Goal: Task Accomplishment & Management: Manage account settings

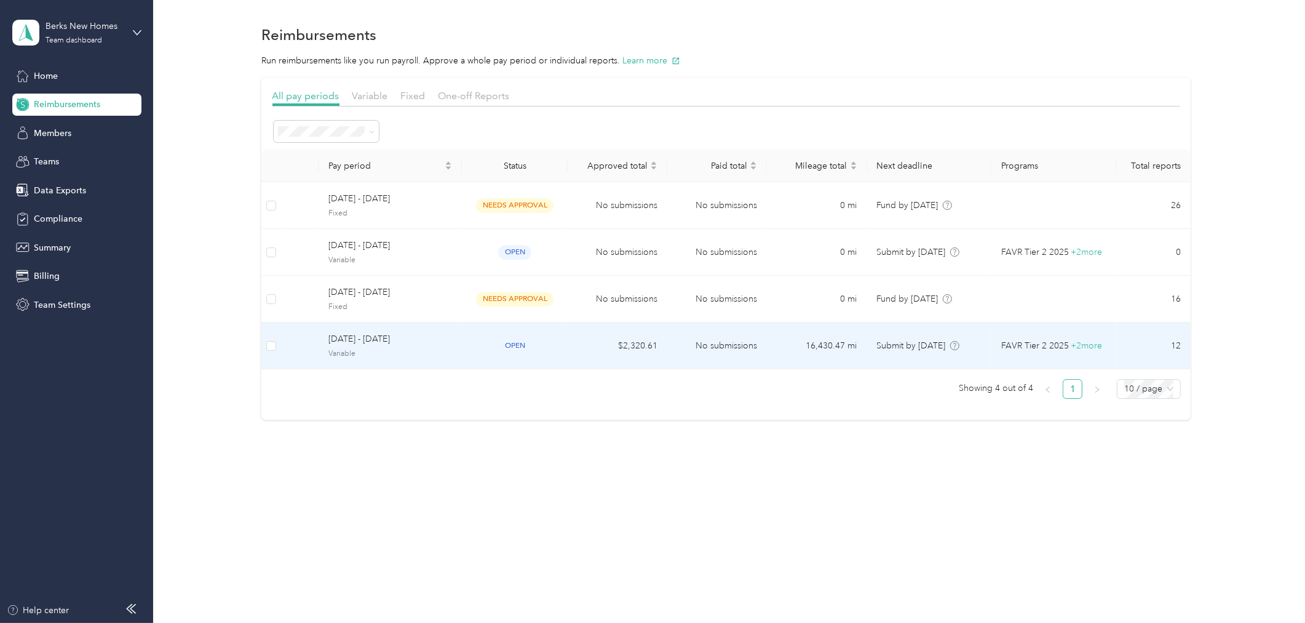
click at [389, 345] on span "[DATE] - [DATE]" at bounding box center [390, 339] width 124 height 14
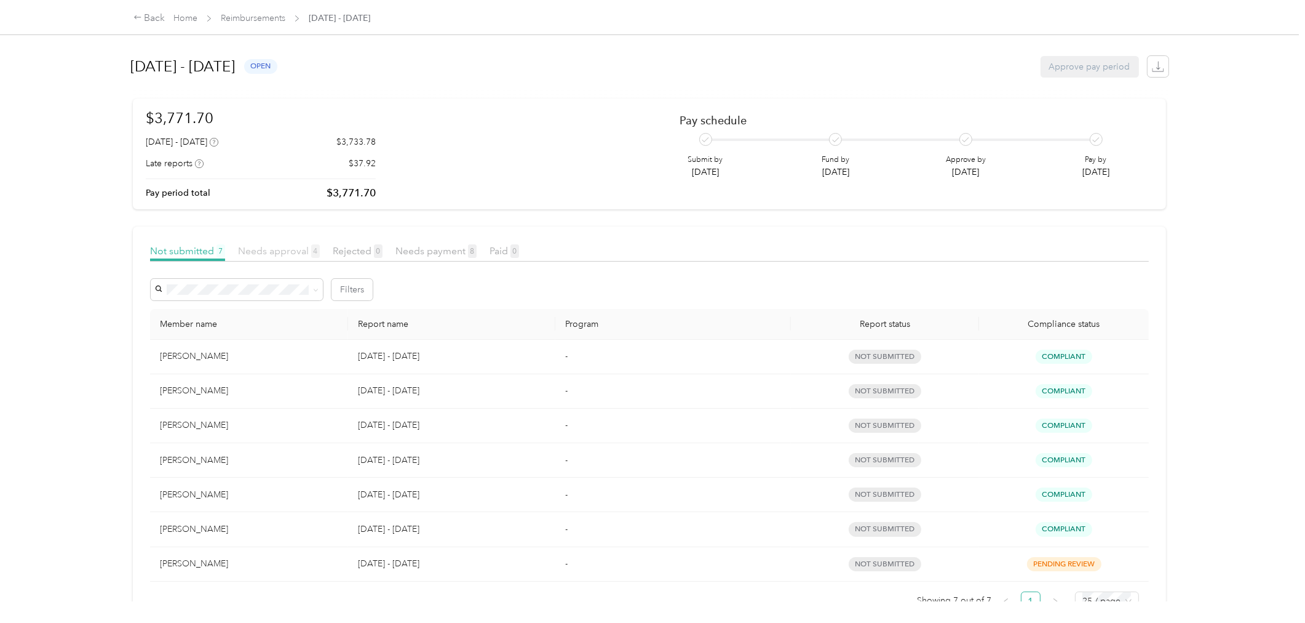
click at [290, 250] on span "Needs approval 4" at bounding box center [279, 251] width 82 height 12
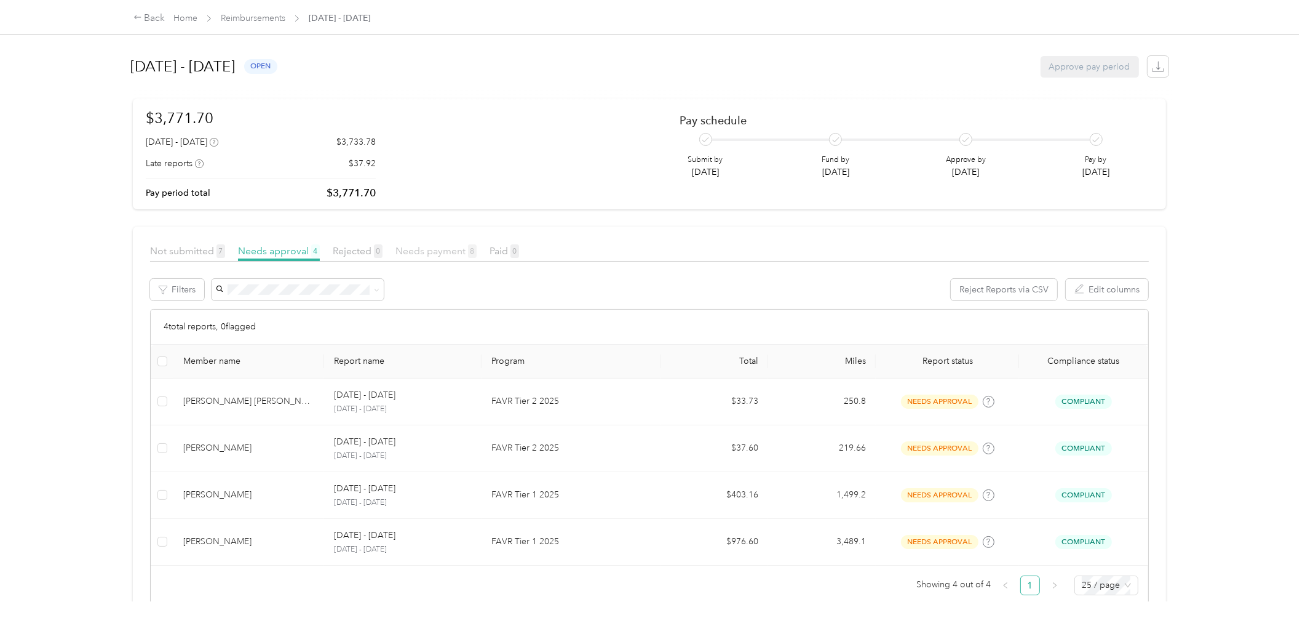
click at [415, 253] on span "Needs payment 8" at bounding box center [436, 251] width 81 height 12
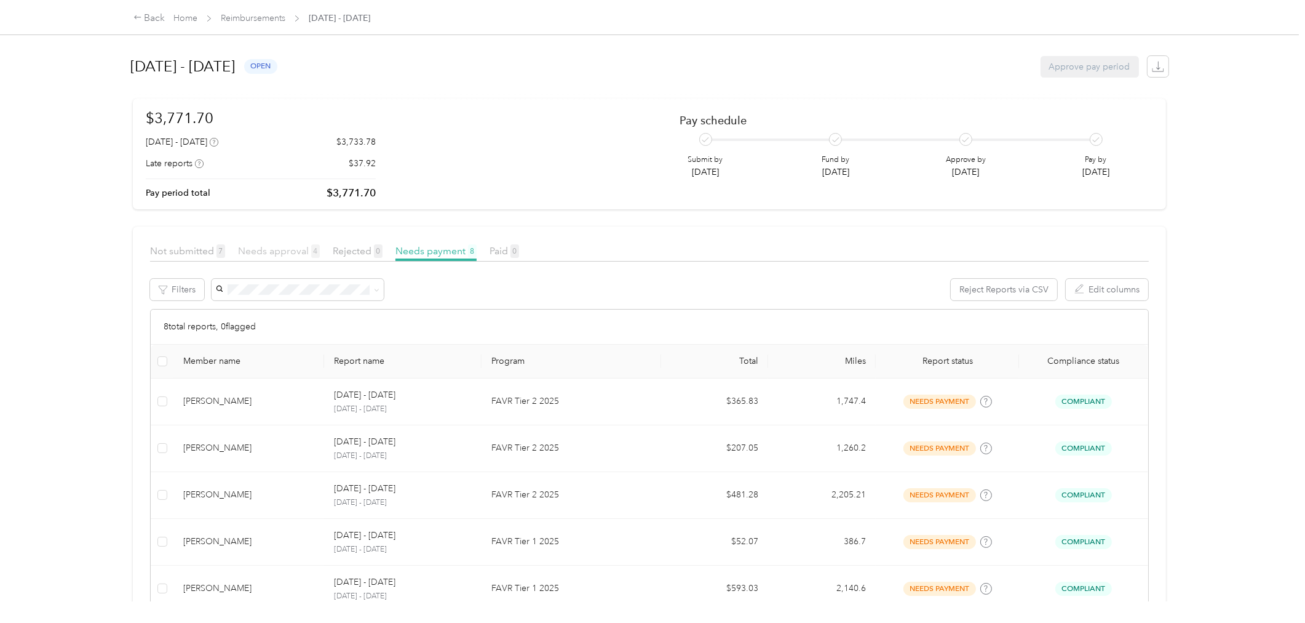
click at [281, 252] on span "Needs approval 4" at bounding box center [279, 251] width 82 height 12
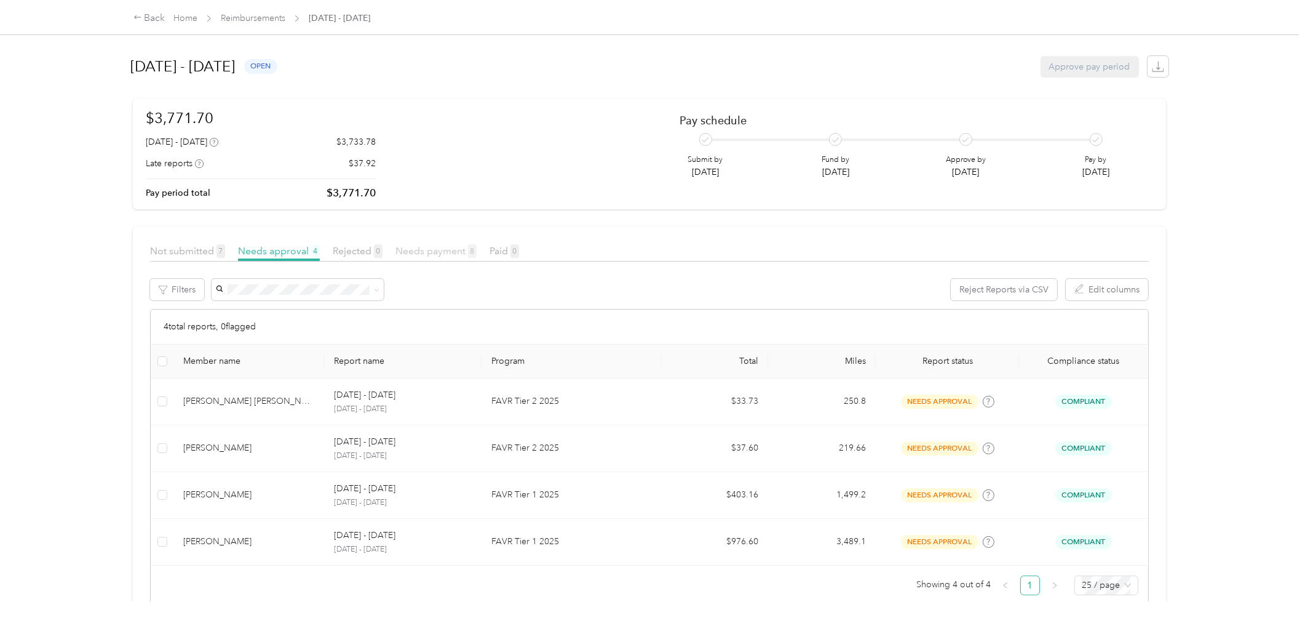
click at [449, 250] on span "Needs payment 8" at bounding box center [436, 251] width 81 height 12
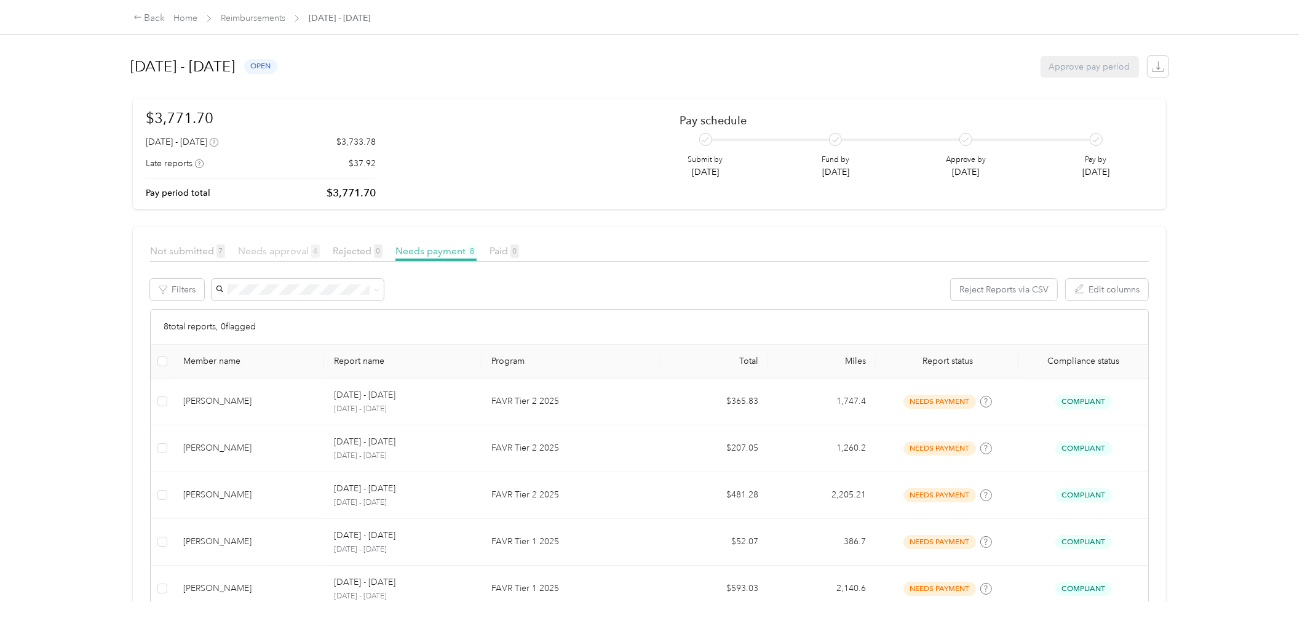
click at [261, 249] on span "Needs approval 4" at bounding box center [279, 251] width 82 height 12
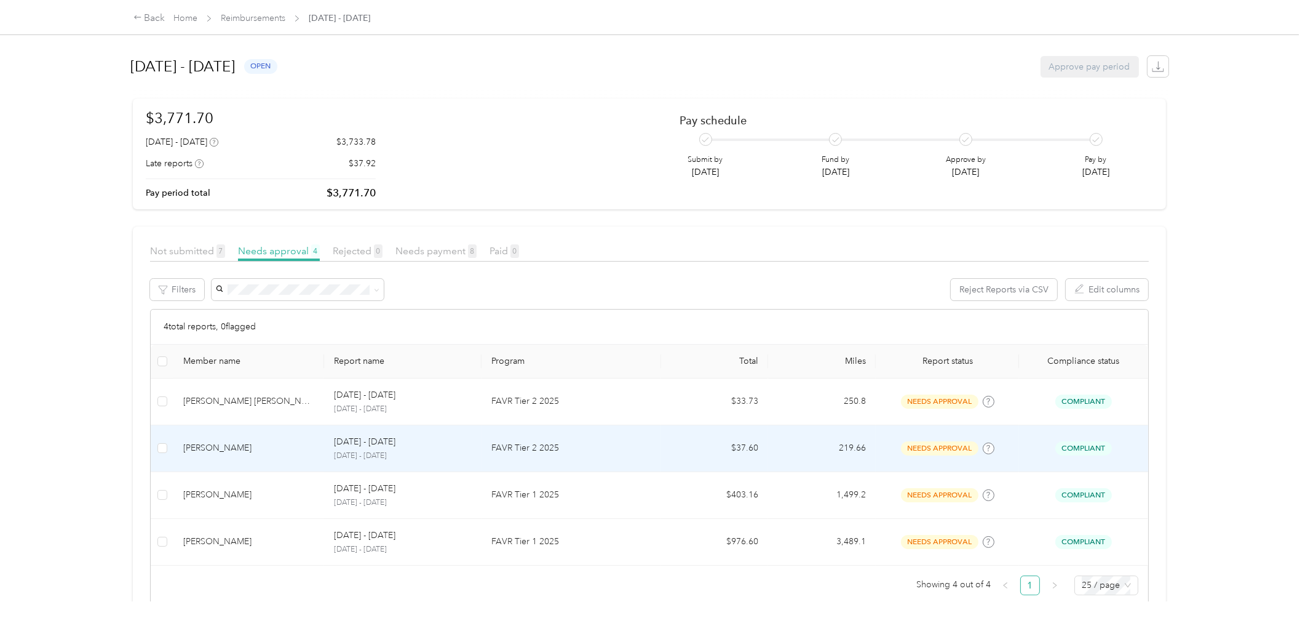
click at [253, 451] on div "[PERSON_NAME]" at bounding box center [248, 448] width 131 height 14
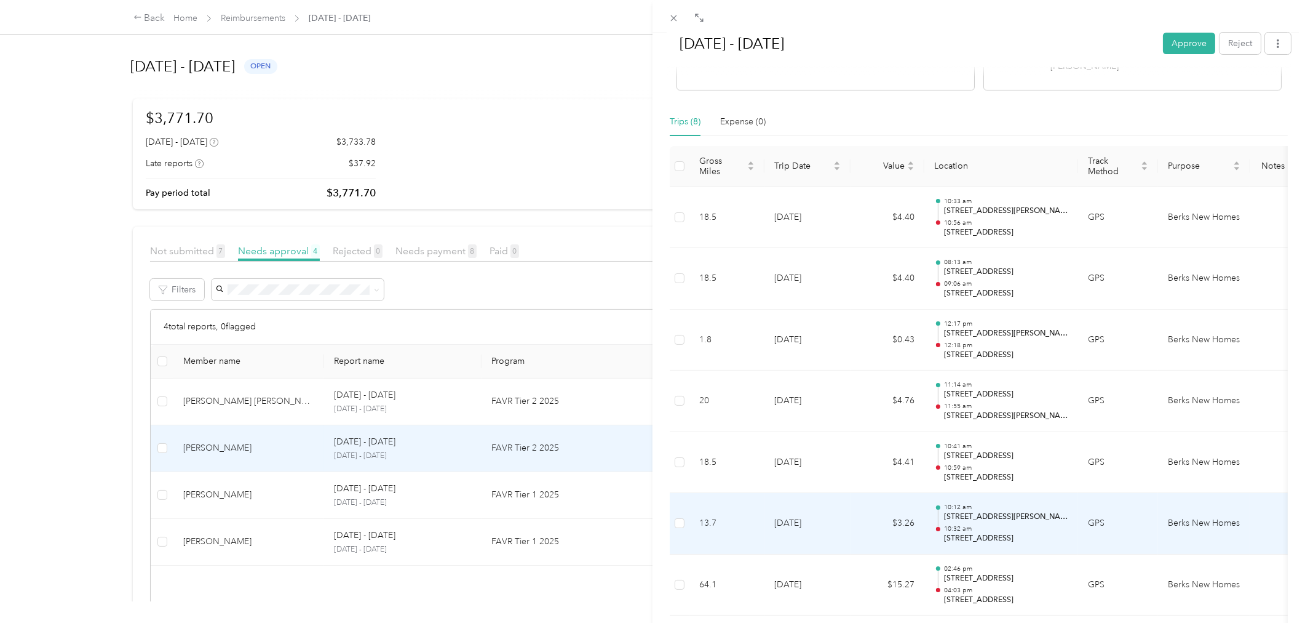
scroll to position [311, 0]
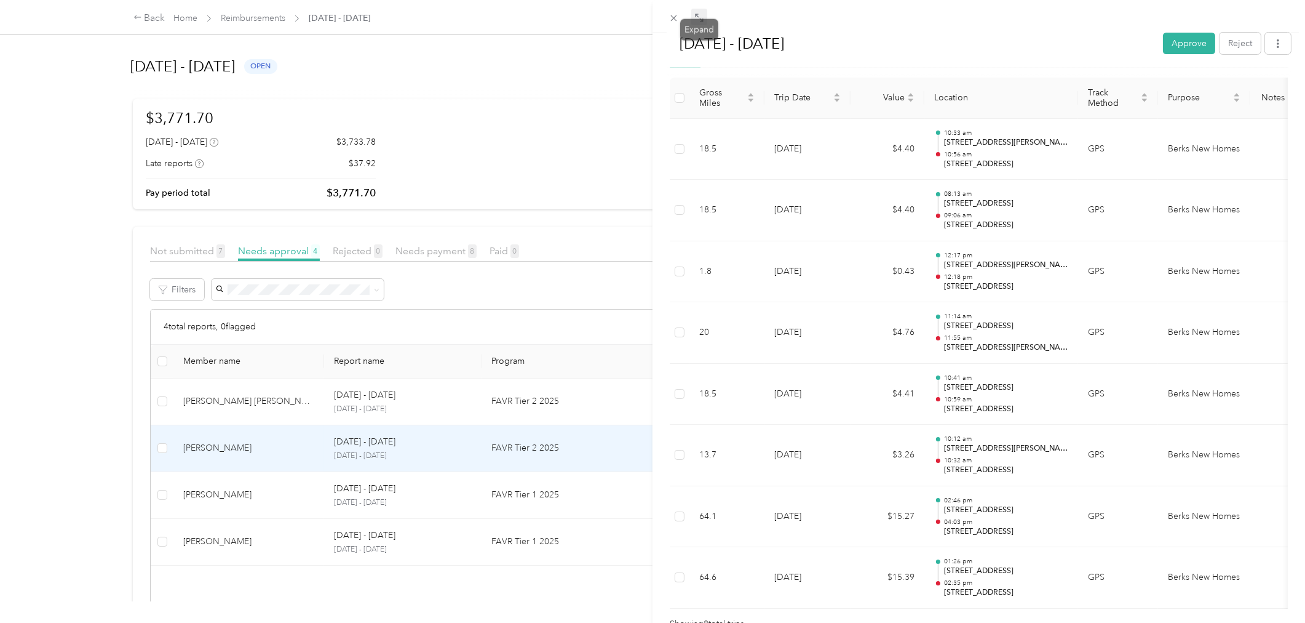
click at [698, 22] on icon at bounding box center [700, 18] width 10 height 10
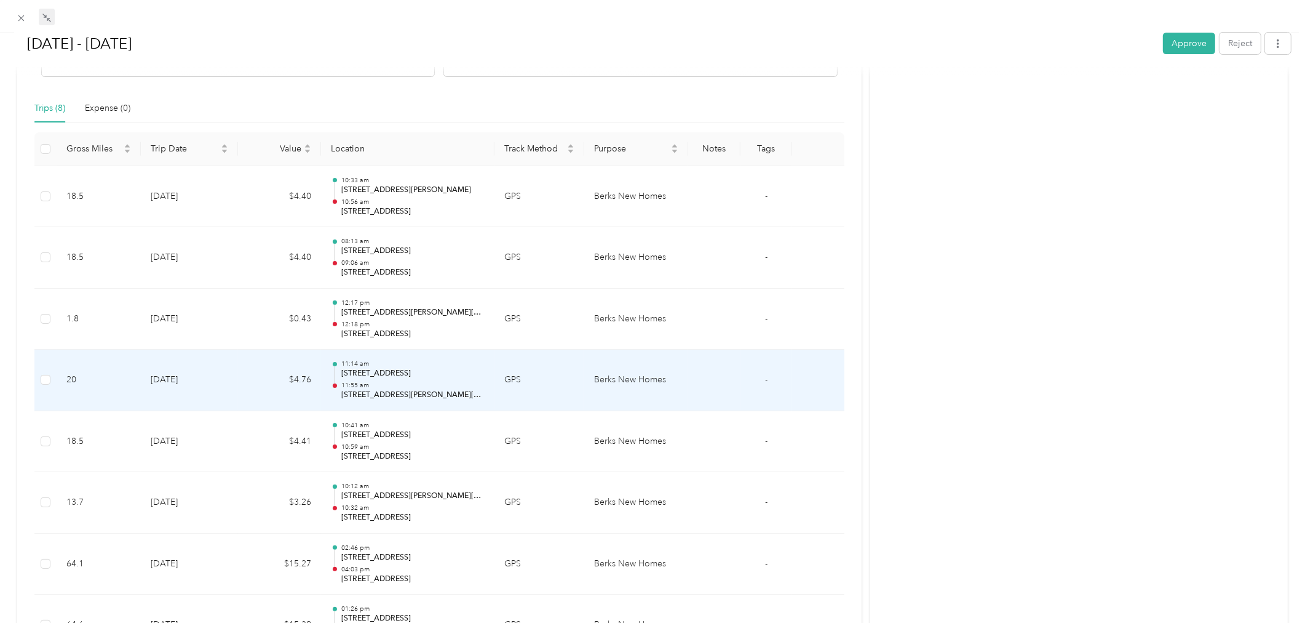
scroll to position [260, 0]
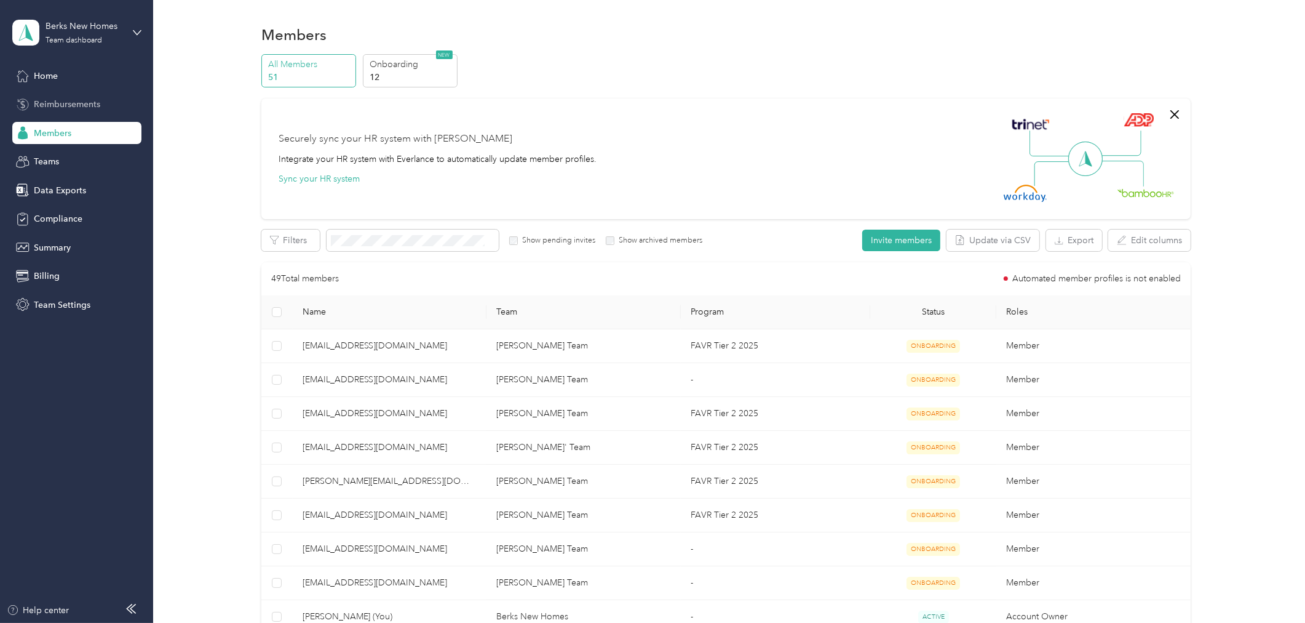
click at [57, 100] on span "Reimbursements" at bounding box center [67, 104] width 66 height 13
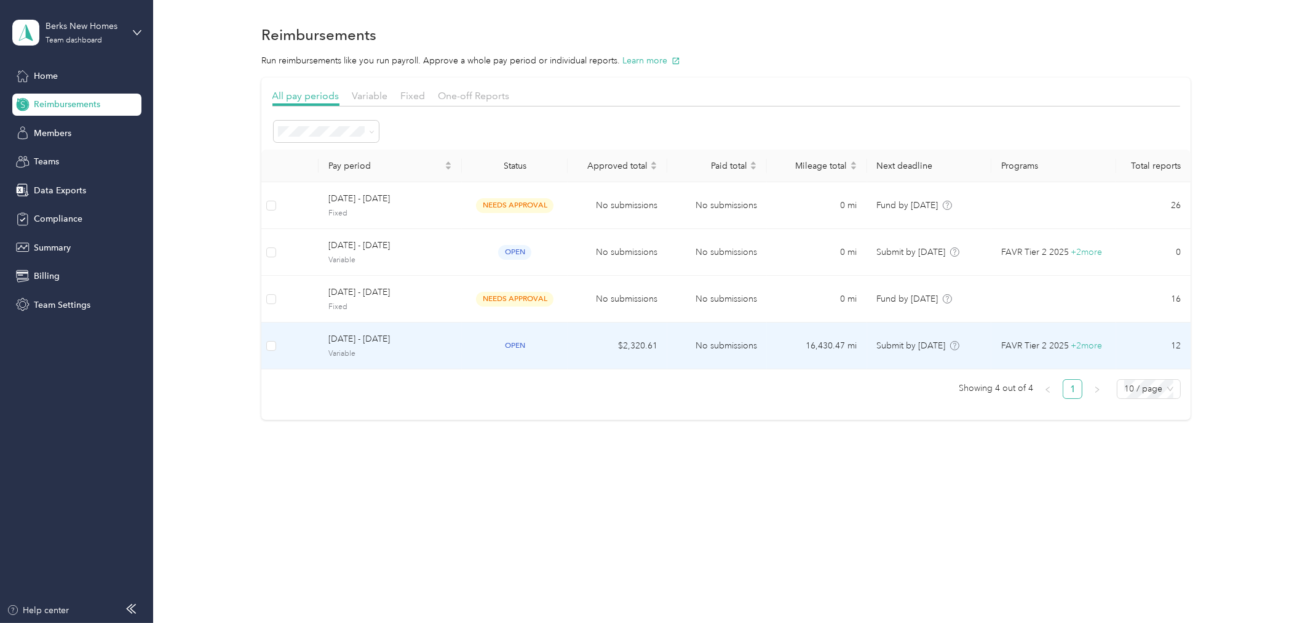
click at [388, 343] on span "[DATE] - [DATE]" at bounding box center [390, 339] width 124 height 14
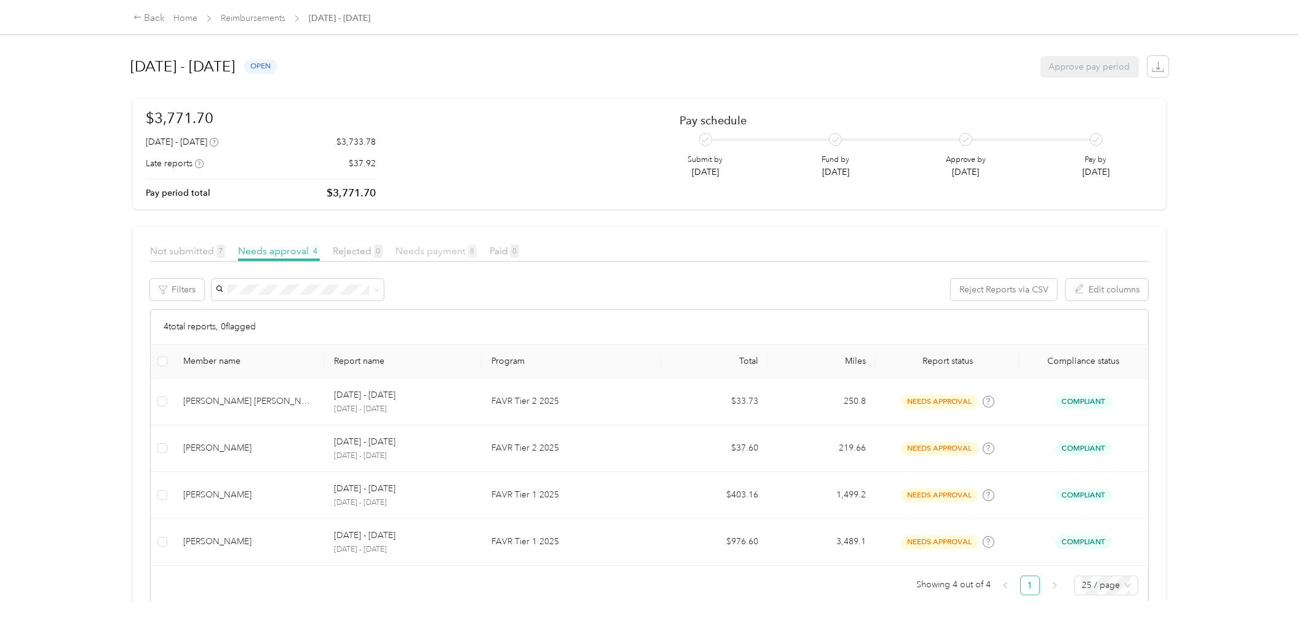
click at [437, 247] on span "Needs payment 8" at bounding box center [436, 251] width 81 height 12
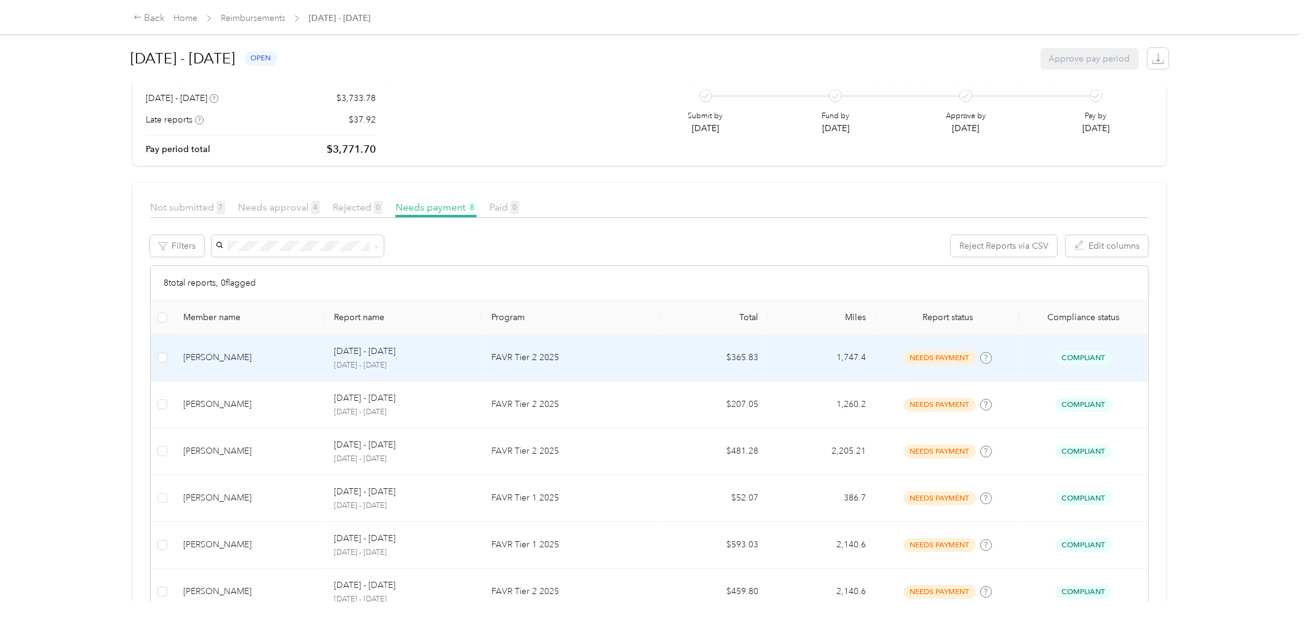
scroll to position [229, 0]
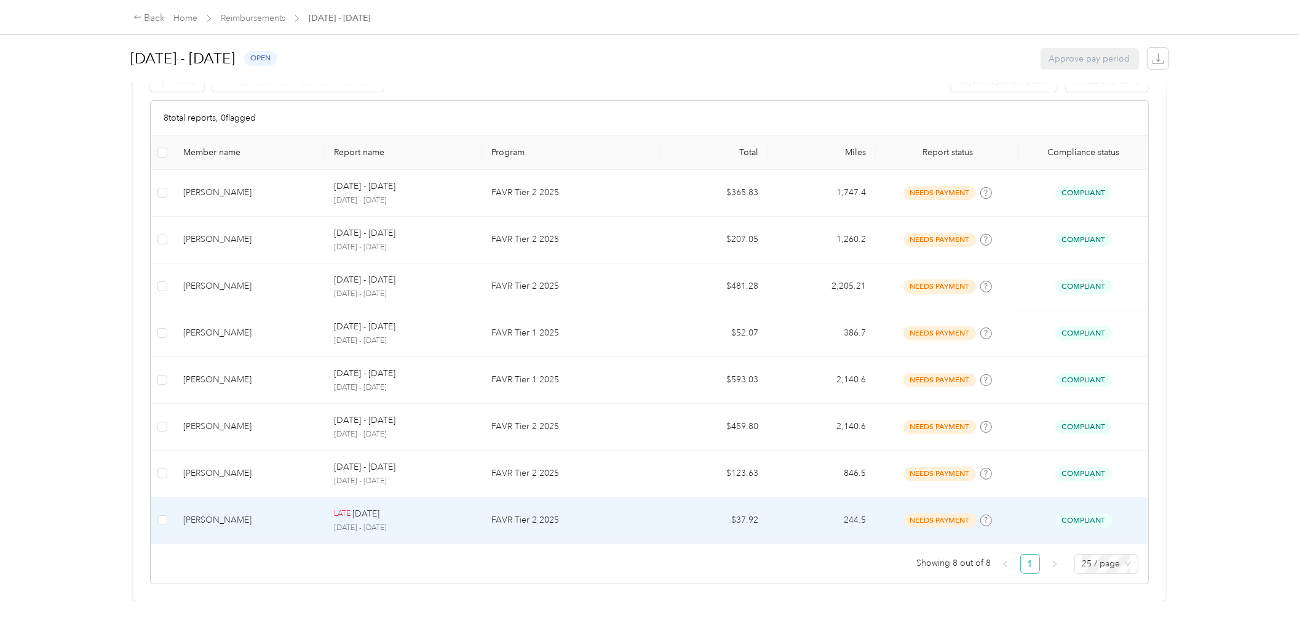
click at [312, 513] on div "[PERSON_NAME]" at bounding box center [248, 520] width 131 height 14
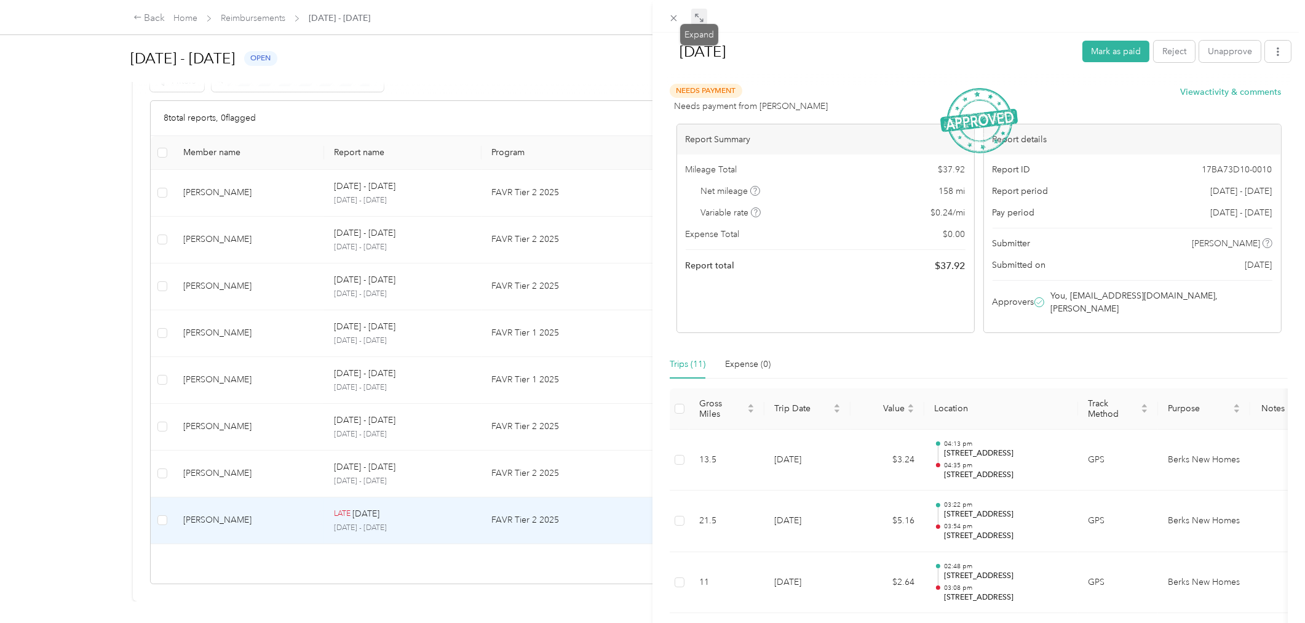
click at [698, 15] on icon at bounding box center [700, 18] width 10 height 10
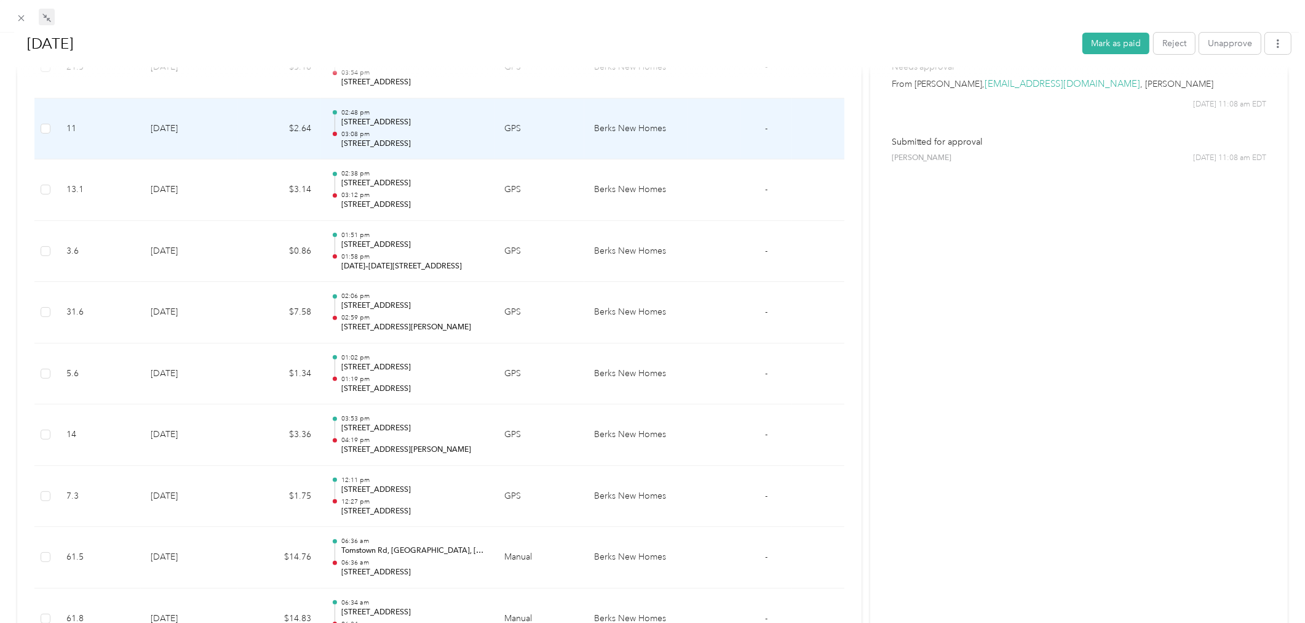
scroll to position [546, 0]
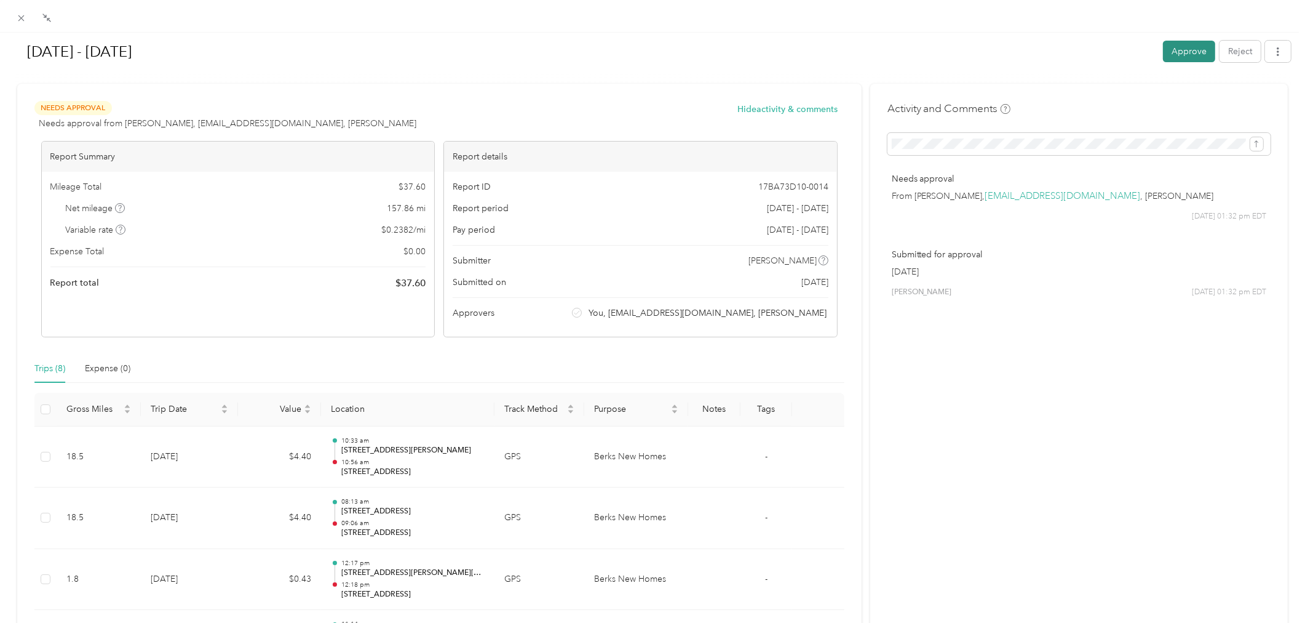
click at [1180, 52] on button "Approve" at bounding box center [1189, 52] width 52 height 22
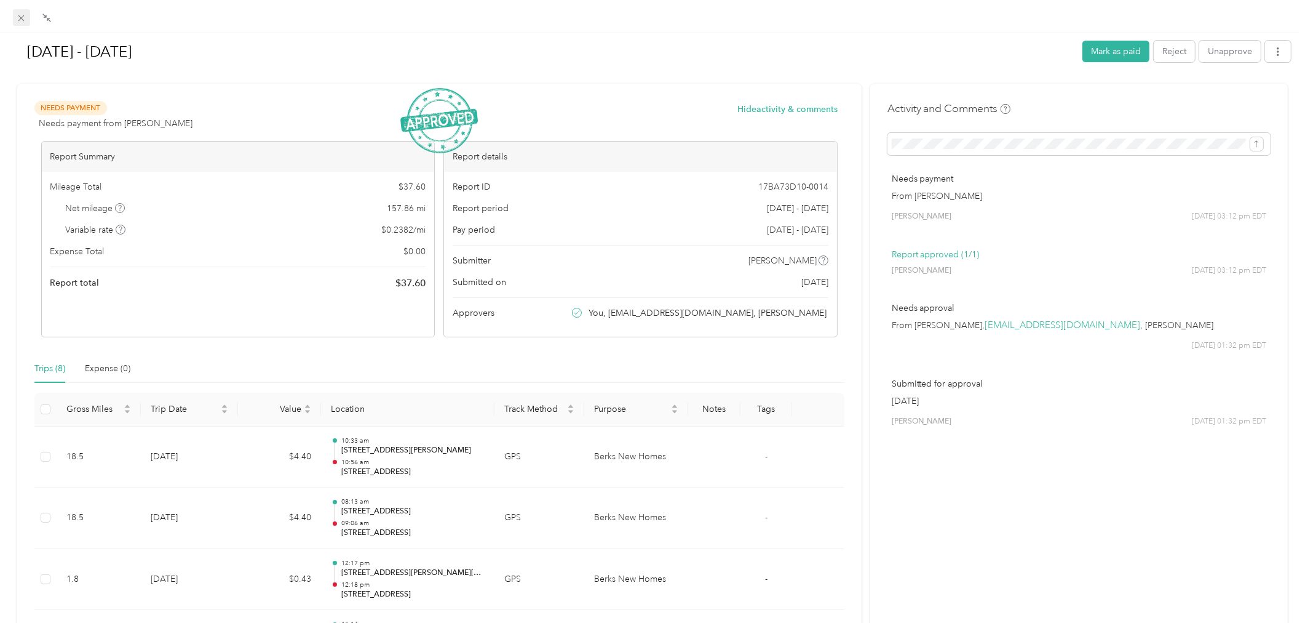
click at [23, 17] on icon at bounding box center [21, 18] width 10 height 10
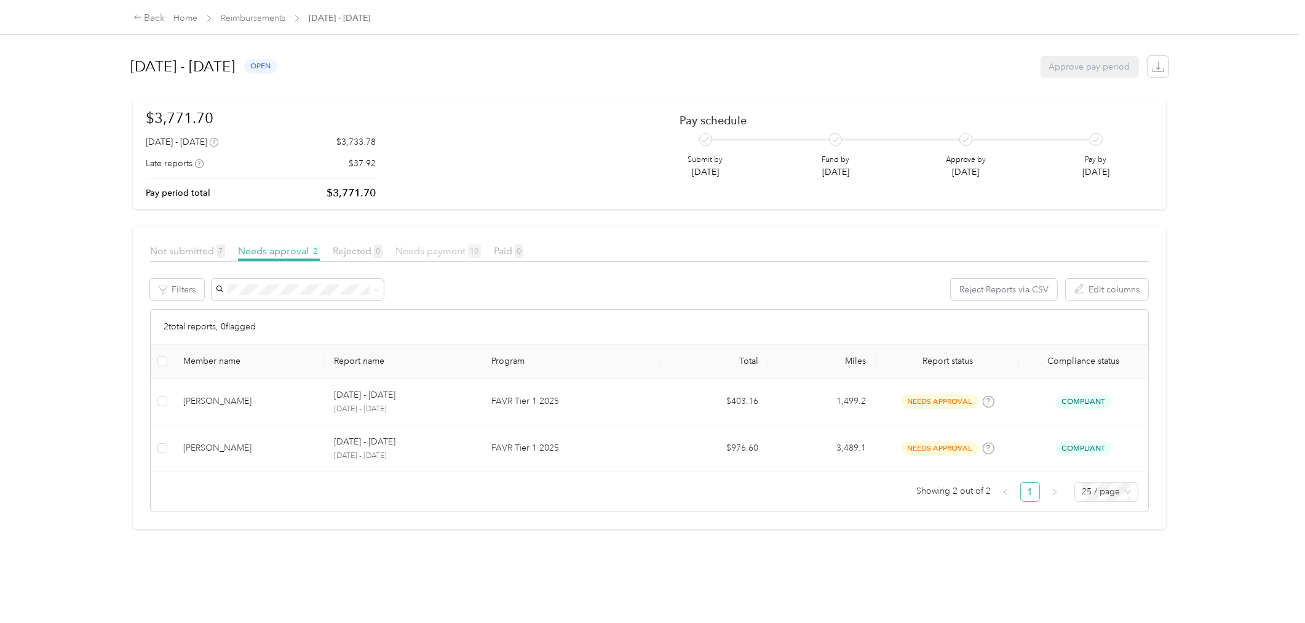
click at [421, 249] on span "Needs payment 10" at bounding box center [439, 251] width 86 height 12
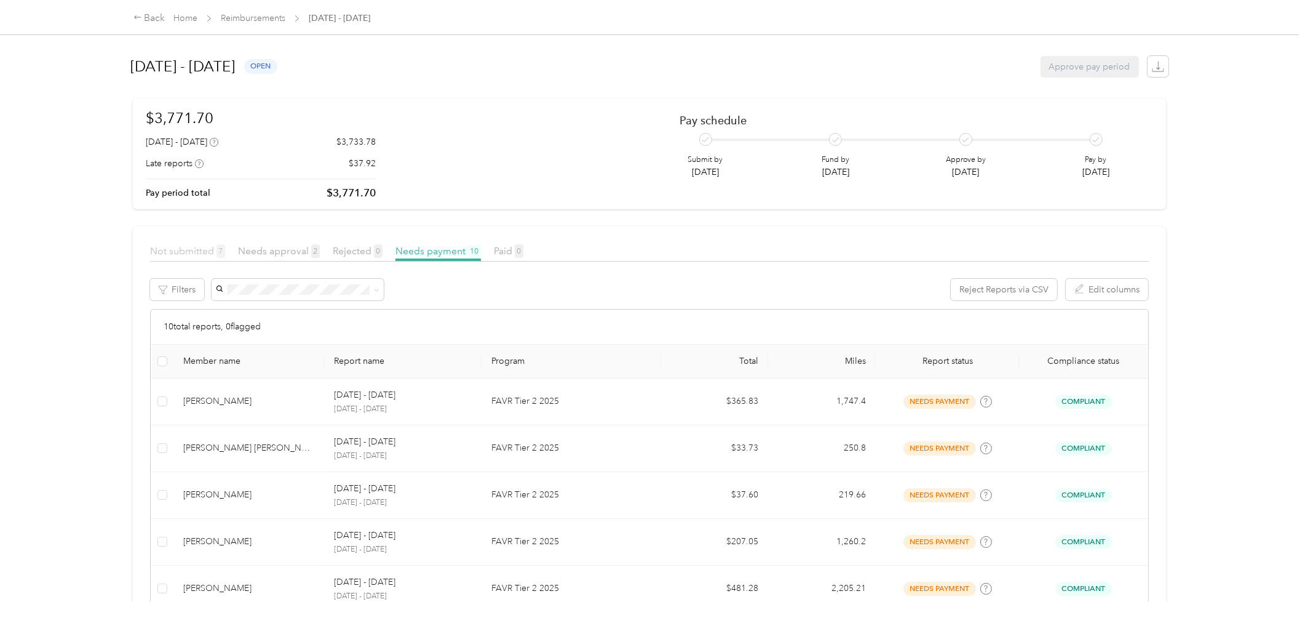
click at [200, 251] on span "Not submitted 7" at bounding box center [187, 251] width 75 height 12
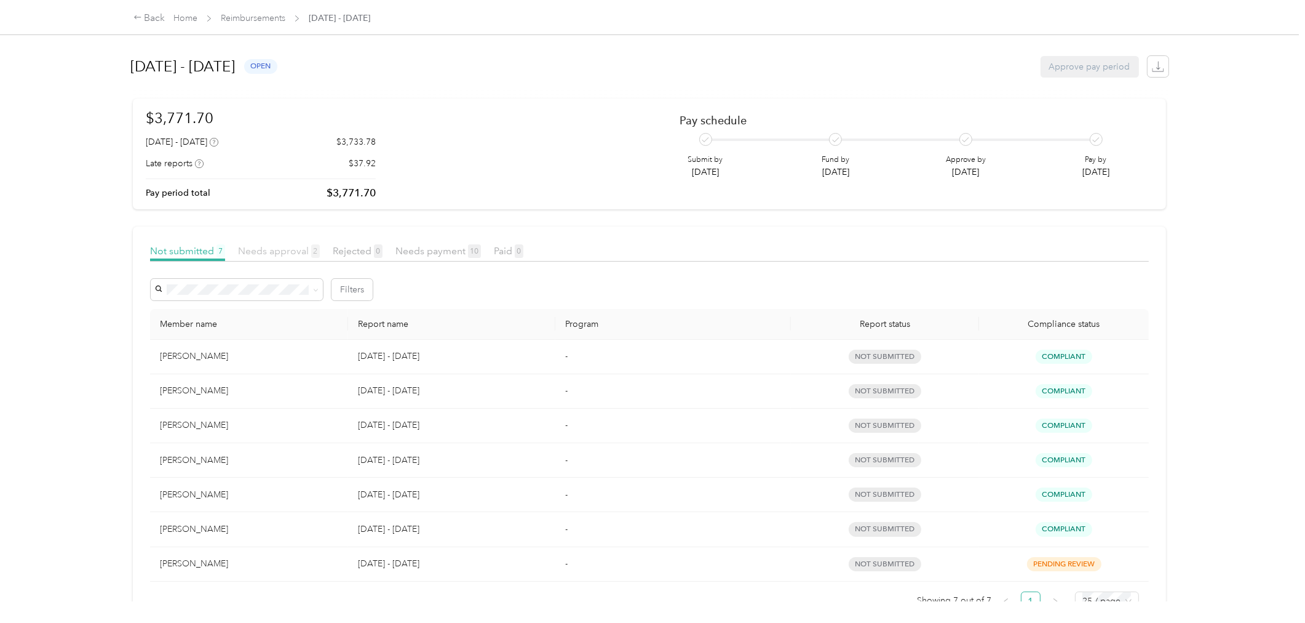
click at [292, 249] on span "Needs approval 2" at bounding box center [279, 251] width 82 height 12
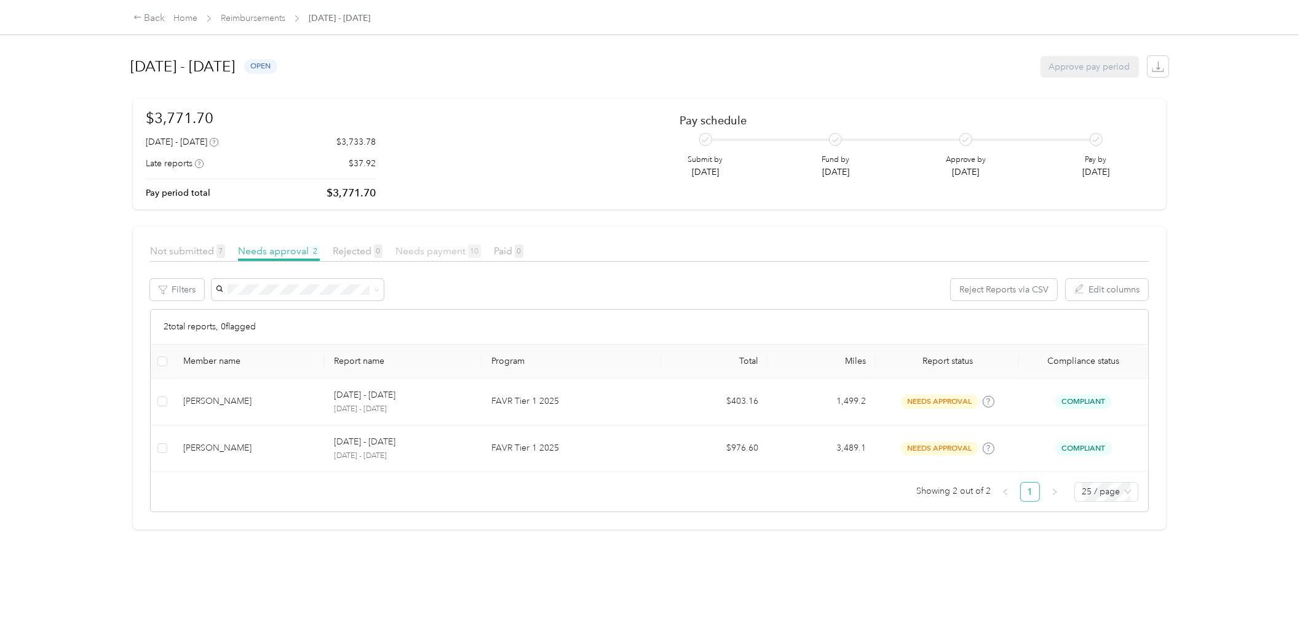
click at [447, 255] on span "Needs payment 10" at bounding box center [439, 251] width 86 height 12
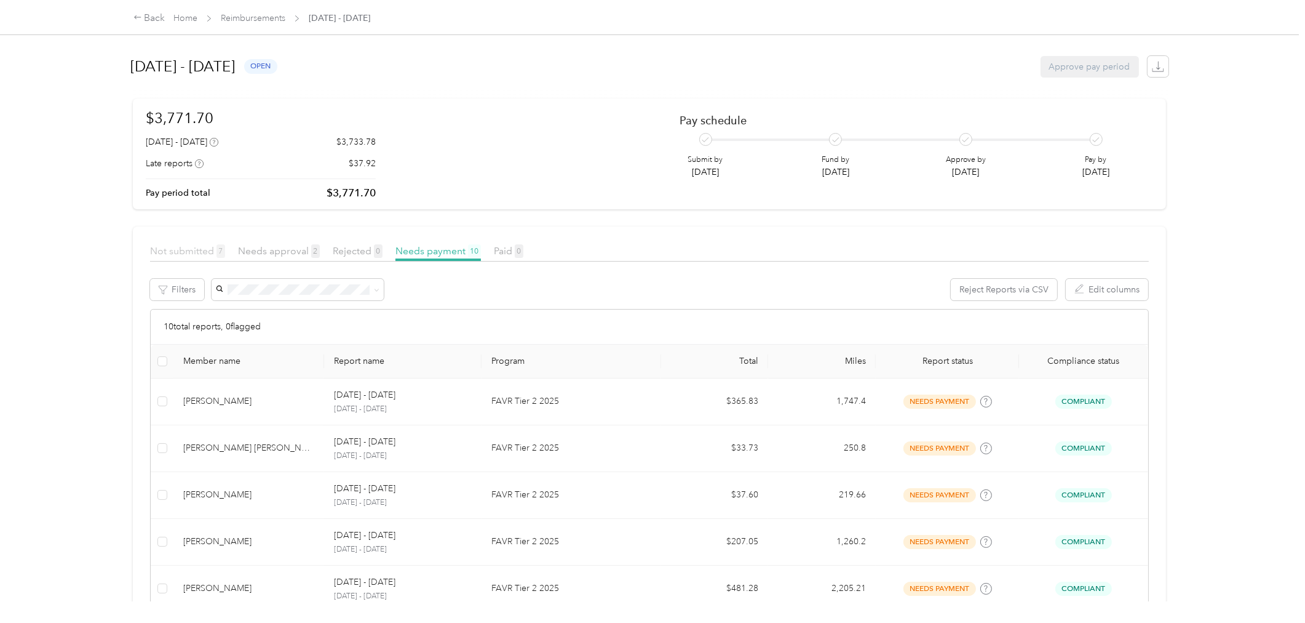
click at [205, 248] on span "Not submitted 7" at bounding box center [187, 251] width 75 height 12
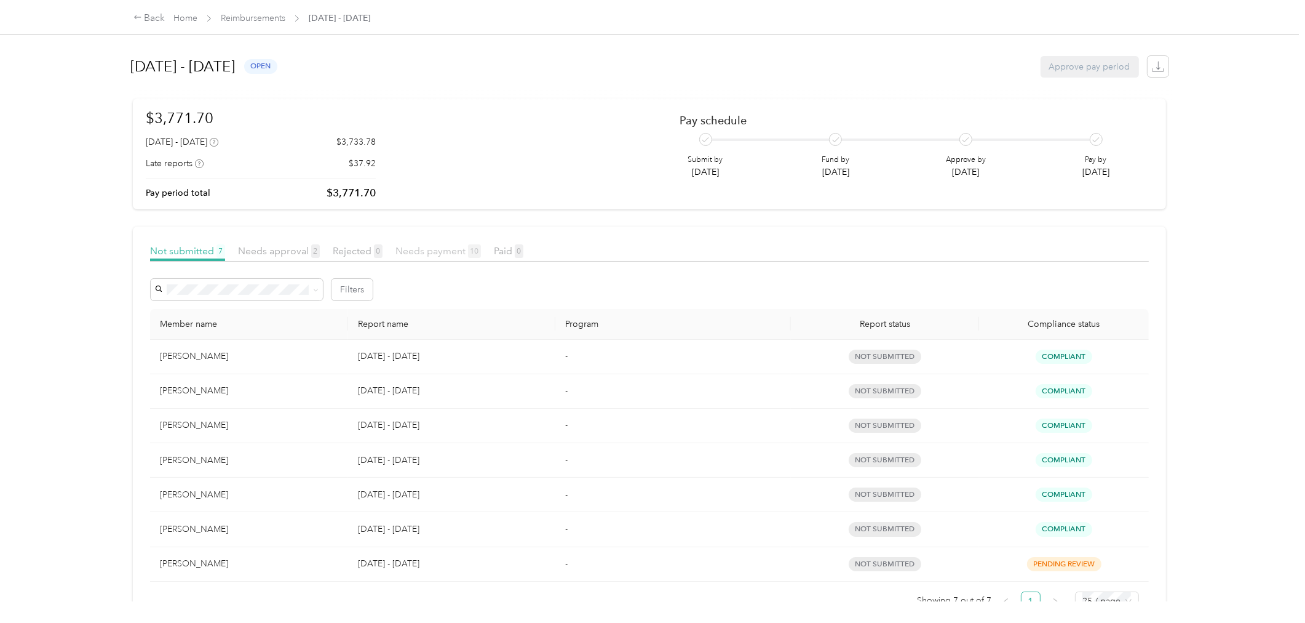
click at [419, 253] on span "Needs payment 10" at bounding box center [439, 251] width 86 height 12
